Goal: Find contact information: Find contact information

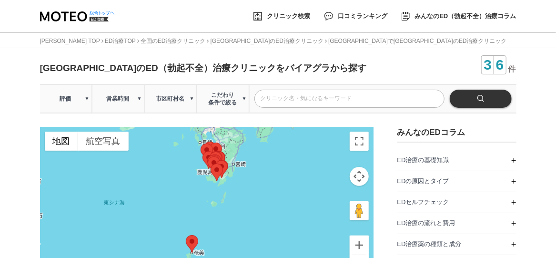
click at [228, 164] on div at bounding box center [207, 206] width 334 height 159
click at [215, 160] on area at bounding box center [215, 160] width 0 height 0
click at [223, 167] on img at bounding box center [217, 172] width 12 height 18
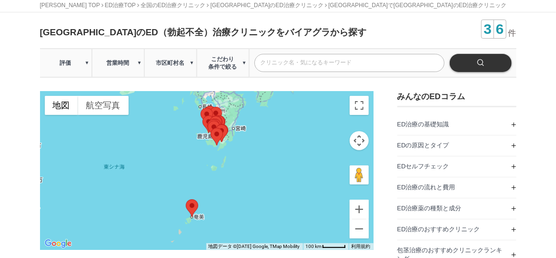
scroll to position [48, 0]
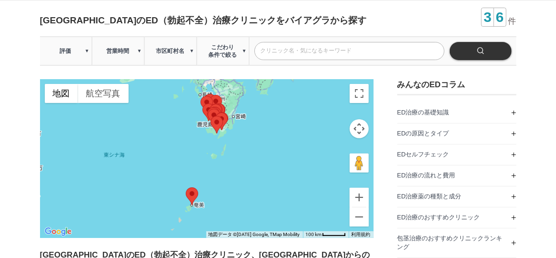
click at [226, 98] on div at bounding box center [207, 158] width 334 height 159
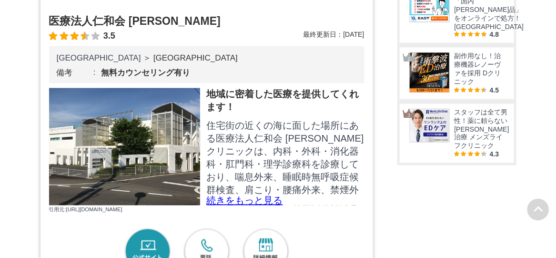
scroll to position [667, 0]
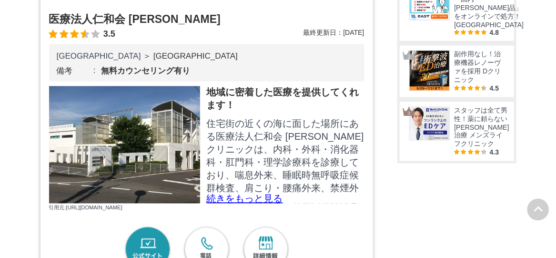
click at [132, 170] on img at bounding box center [125, 144] width 152 height 117
click at [161, 165] on img at bounding box center [125, 144] width 152 height 117
click at [46, 161] on div "医療法人仁和会 [PERSON_NAME] 3.5 最終更新日： [DATE] [GEOGRAPHIC_DATA] ＞ [GEOGRAPHIC_DATA] 備…" at bounding box center [207, 256] width 334 height 529
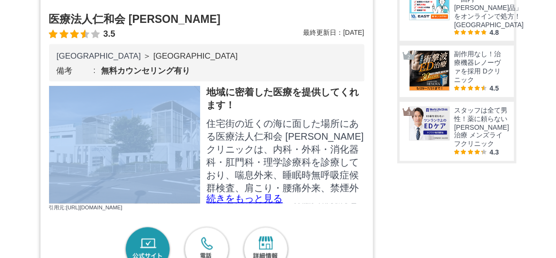
click at [47, 161] on div "医療法人仁和会 [PERSON_NAME] 3.5 最終更新日： [DATE] [GEOGRAPHIC_DATA] ＞ [GEOGRAPHIC_DATA] 備…" at bounding box center [207, 256] width 334 height 529
click at [108, 174] on img at bounding box center [125, 144] width 152 height 117
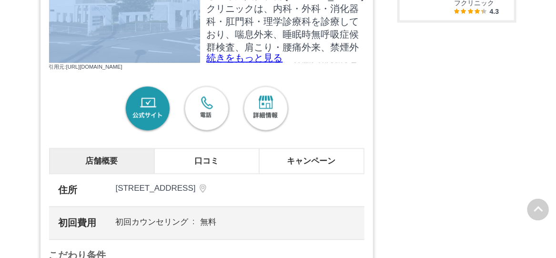
scroll to position [858, 0]
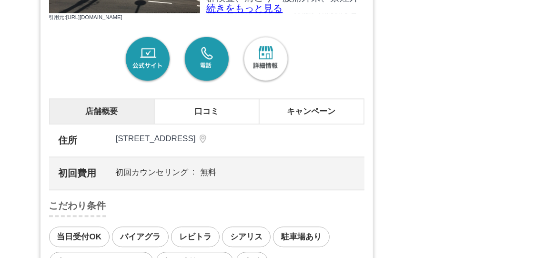
click at [212, 84] on link "電話" at bounding box center [207, 59] width 50 height 50
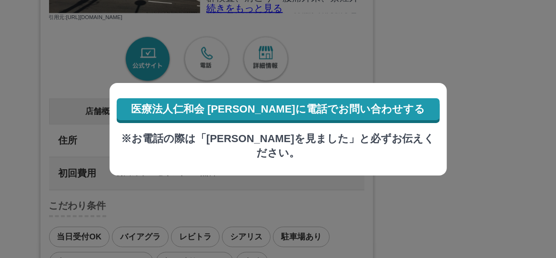
click at [220, 115] on link "医療法人仁和会 [PERSON_NAME]に電話でお問い合わせする" at bounding box center [278, 109] width 323 height 22
